Goal: Information Seeking & Learning: Learn about a topic

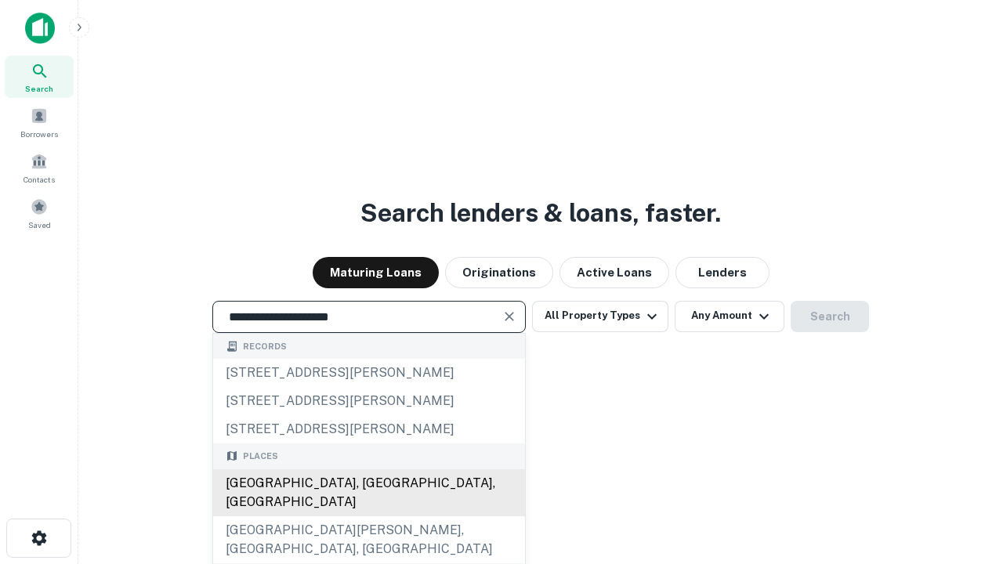
click at [368, 516] on div "[GEOGRAPHIC_DATA], [GEOGRAPHIC_DATA], [GEOGRAPHIC_DATA]" at bounding box center [369, 492] width 312 height 47
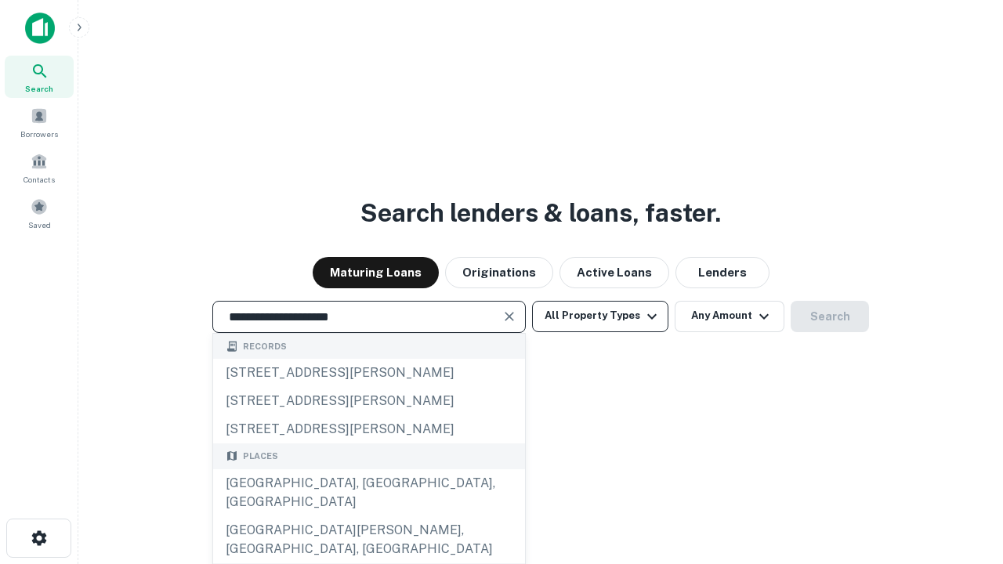
type input "**********"
click at [600, 316] on button "All Property Types" at bounding box center [600, 316] width 136 height 31
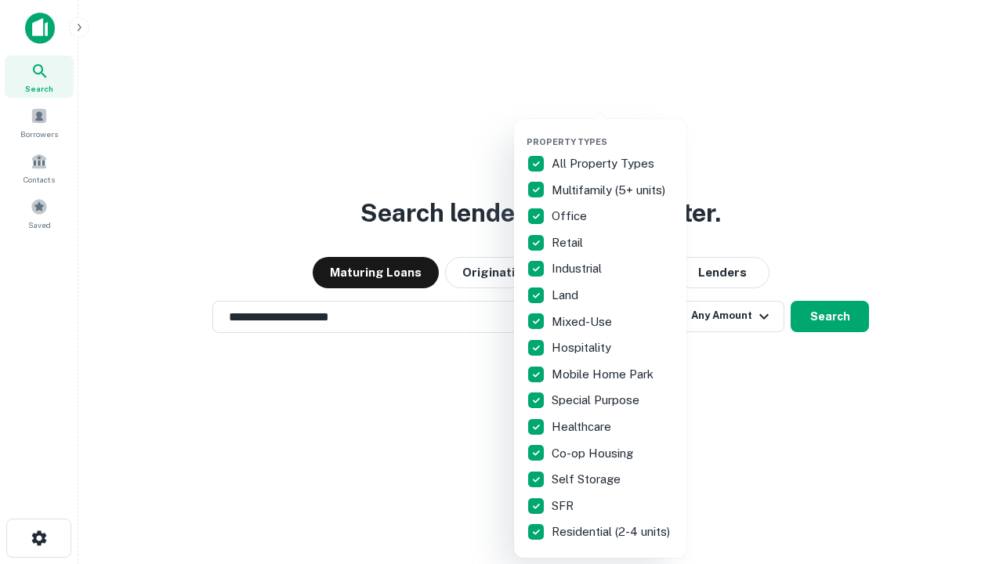
click at [613, 132] on button "button" at bounding box center [613, 132] width 172 height 1
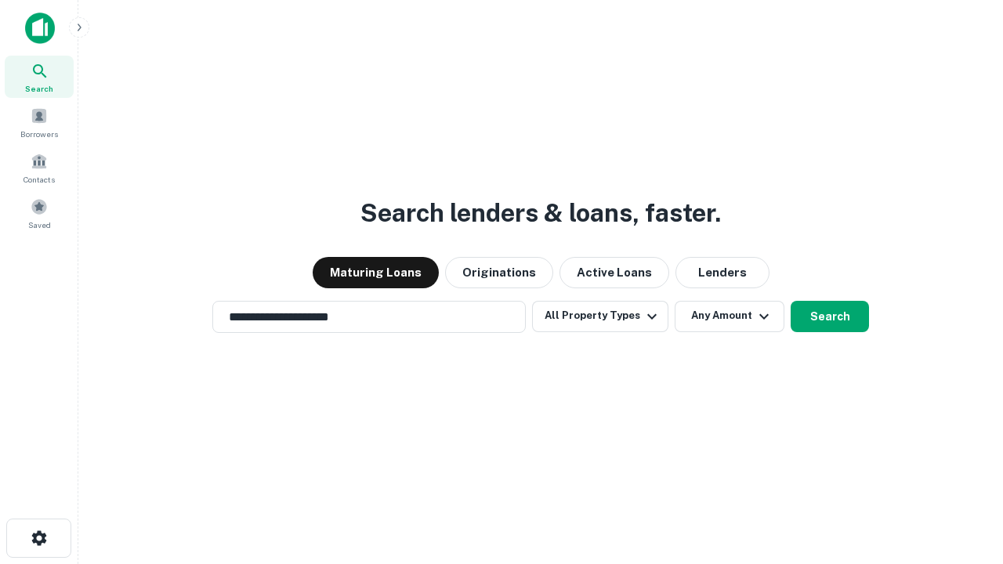
scroll to position [24, 0]
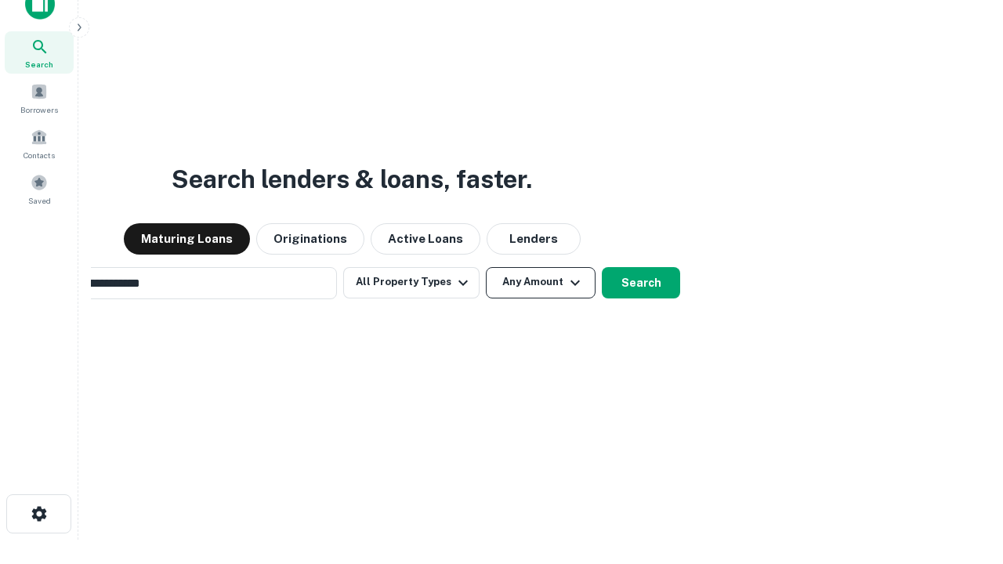
click at [486, 267] on button "Any Amount" at bounding box center [541, 282] width 110 height 31
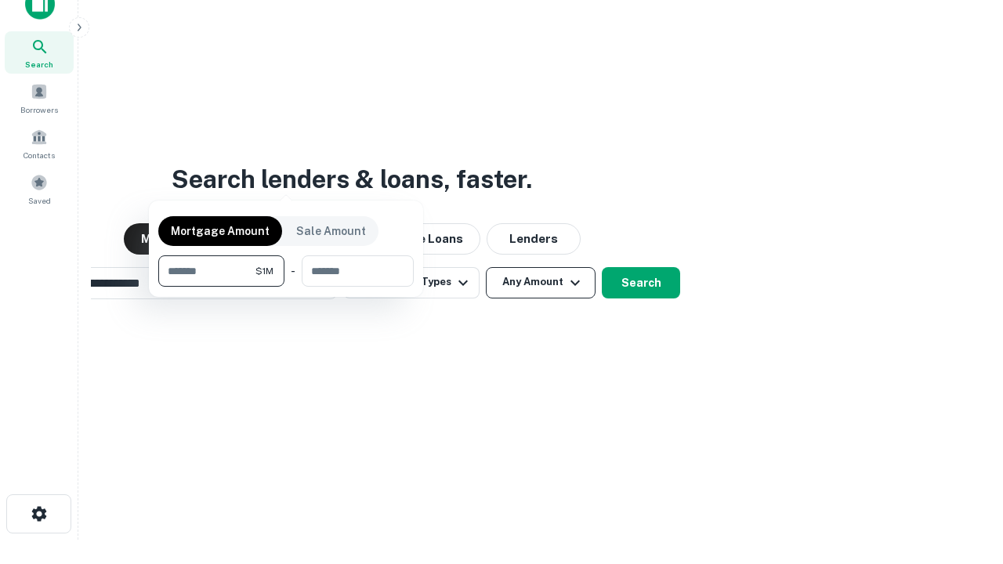
scroll to position [25, 0]
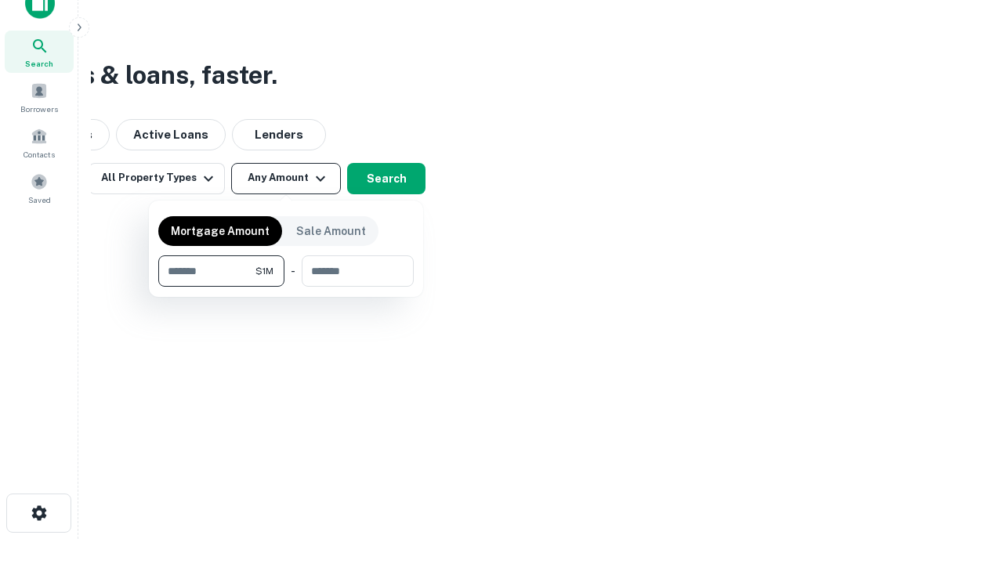
type input "*******"
click at [286, 287] on button "button" at bounding box center [285, 287] width 255 height 1
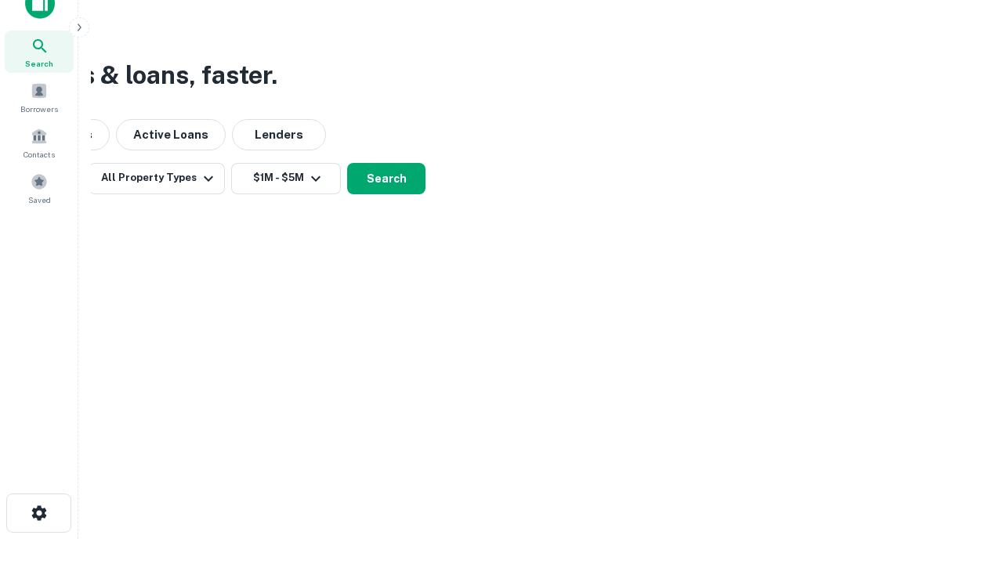
scroll to position [24, 0]
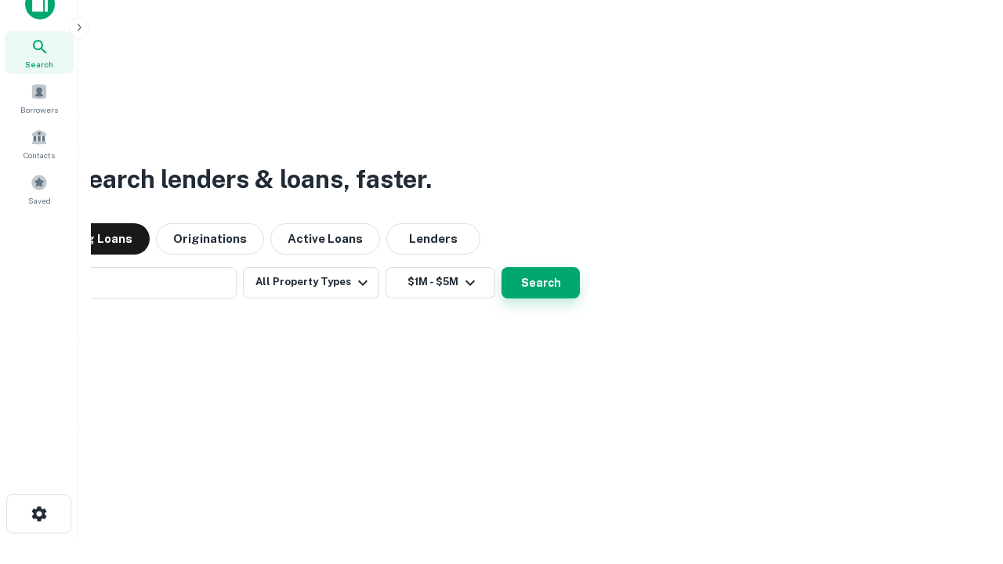
click at [502, 267] on button "Search" at bounding box center [541, 282] width 78 height 31
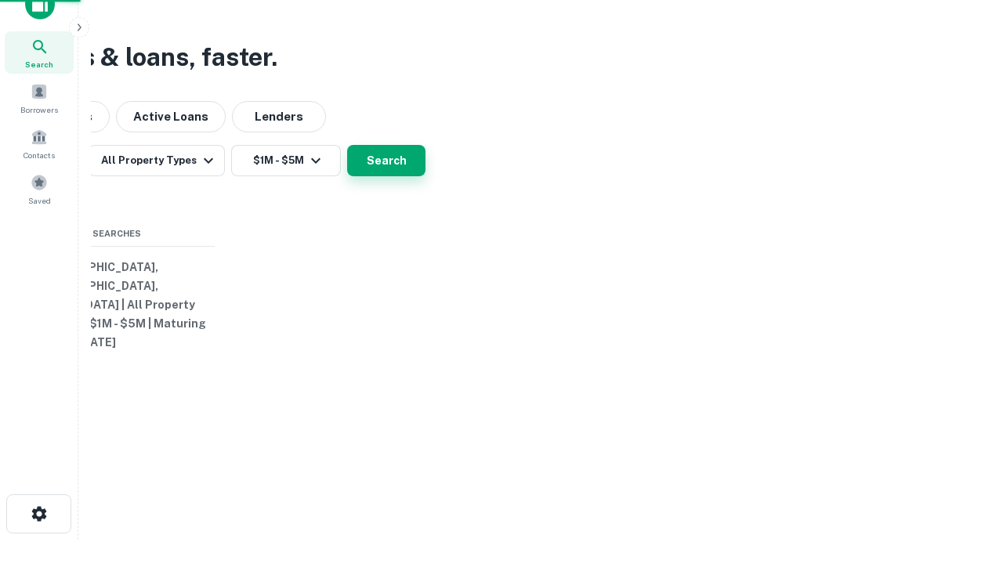
scroll to position [25, 0]
